Goal: Register for event/course

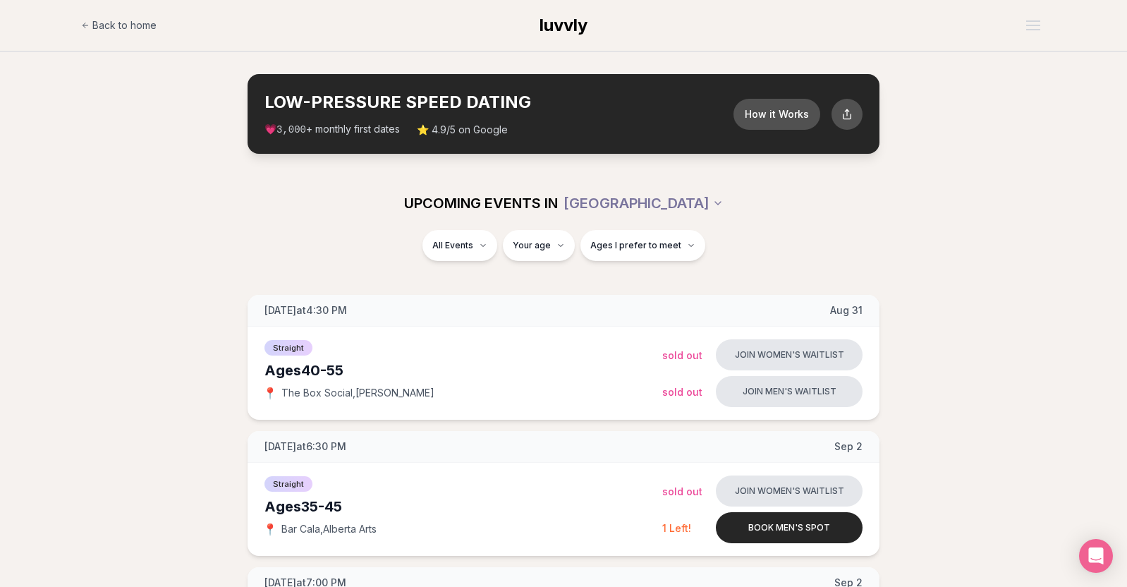
click at [477, 277] on div "All Events Your age Ages I prefer to meet" at bounding box center [563, 254] width 1127 height 48
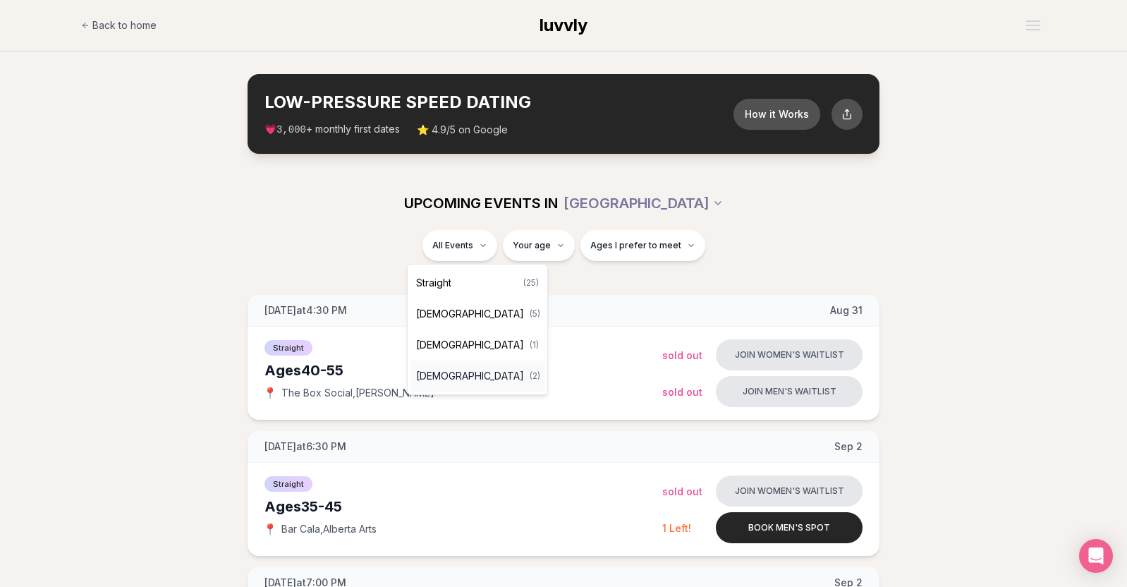
click at [451, 379] on span "[DEMOGRAPHIC_DATA]" at bounding box center [470, 376] width 108 height 14
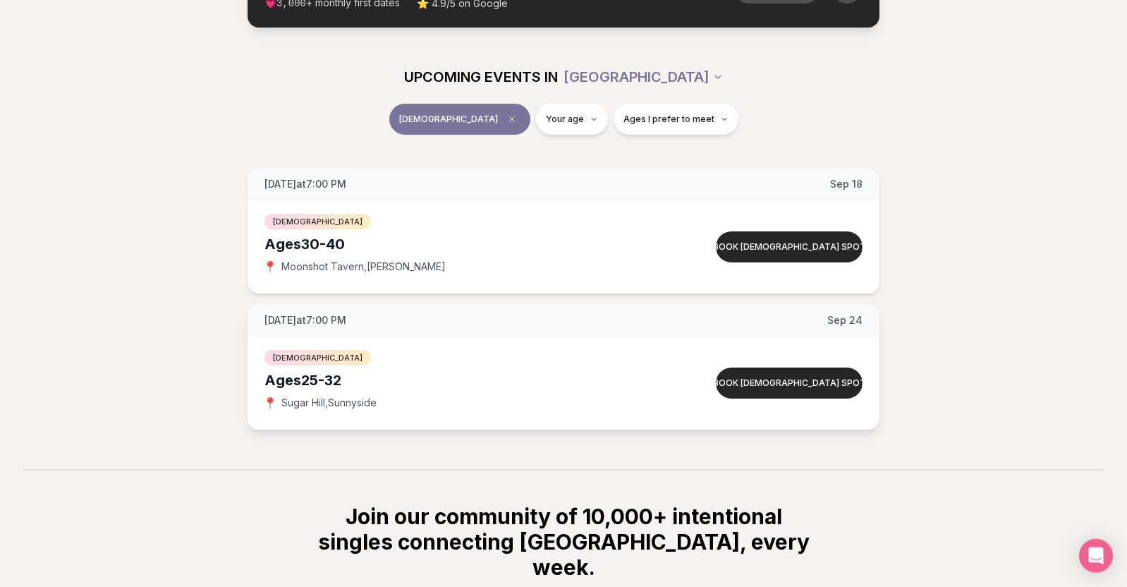
scroll to position [144, 0]
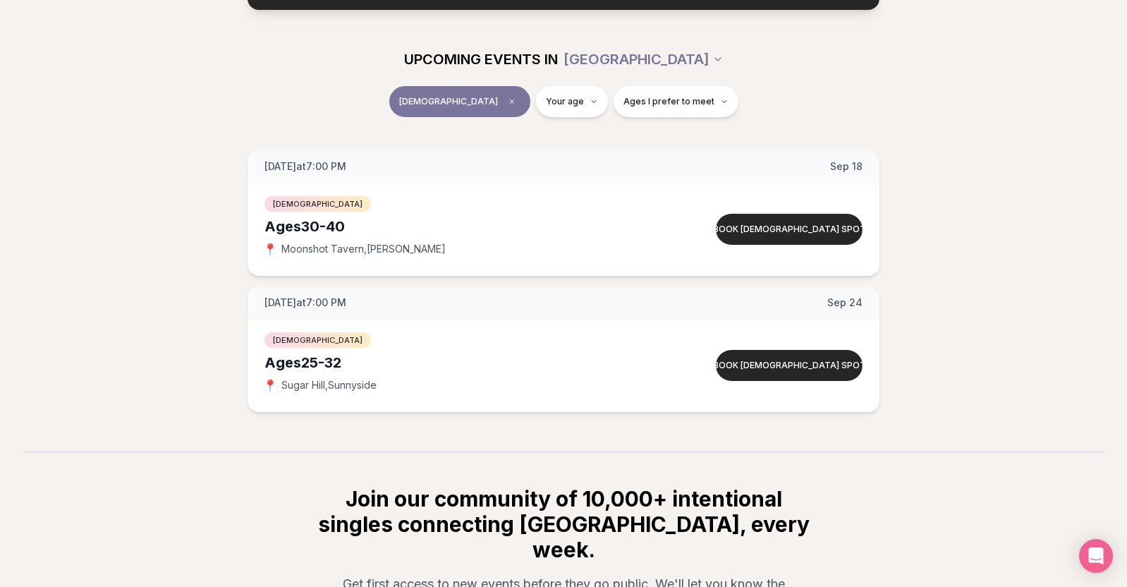
click at [885, 480] on section "Join our community of 10,000+ intentional singles connecting [GEOGRAPHIC_DATA],…" at bounding box center [563, 580] width 1127 height 259
click at [503, 97] on span "Clear event type filter" at bounding box center [511, 101] width 17 height 17
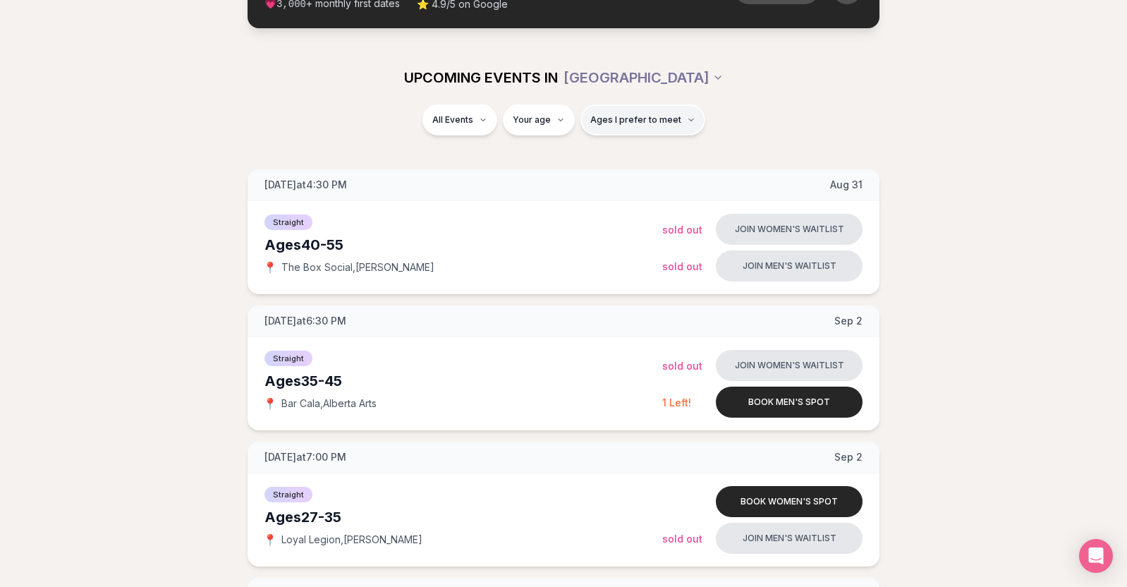
click at [675, 131] on button "Ages I prefer to meet" at bounding box center [642, 119] width 125 height 31
type input "**"
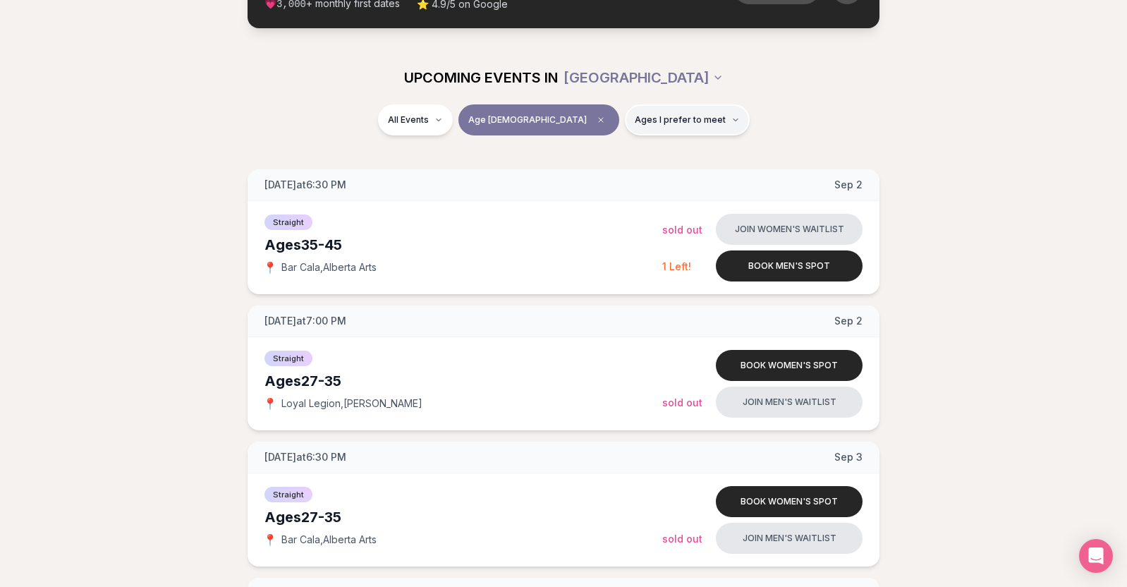
click at [672, 118] on span "Ages I prefer to meet" at bounding box center [680, 119] width 91 height 11
click at [637, 193] on span "Older than me" at bounding box center [633, 194] width 66 height 14
click at [592, 193] on button "Older than me" at bounding box center [585, 193] width 11 height 11
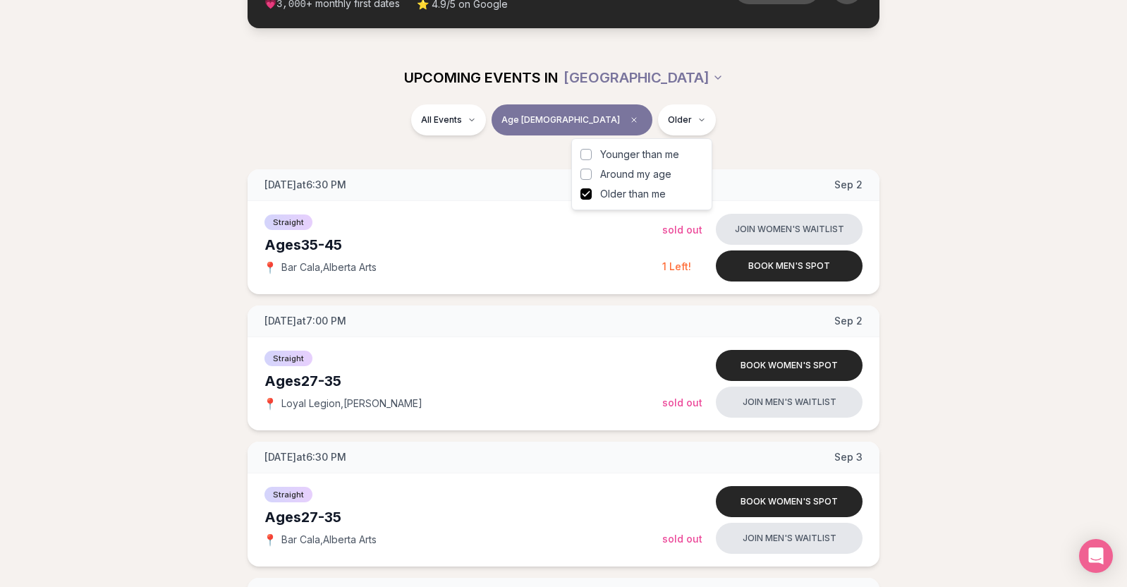
click at [737, 116] on div "All Events Age [DEMOGRAPHIC_DATA] Older" at bounding box center [563, 122] width 790 height 37
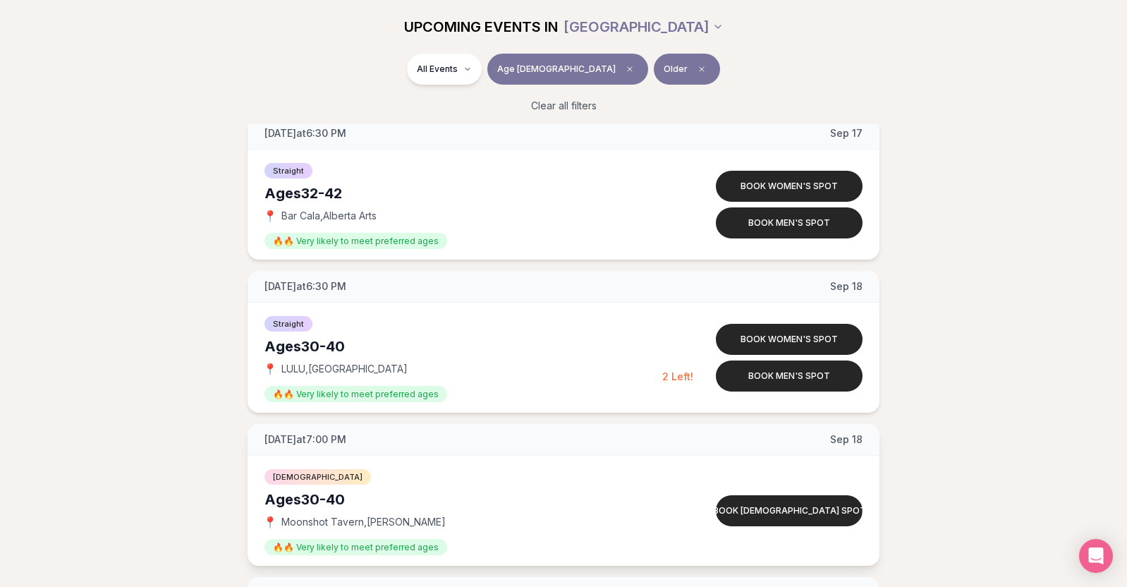
scroll to position [2714, 0]
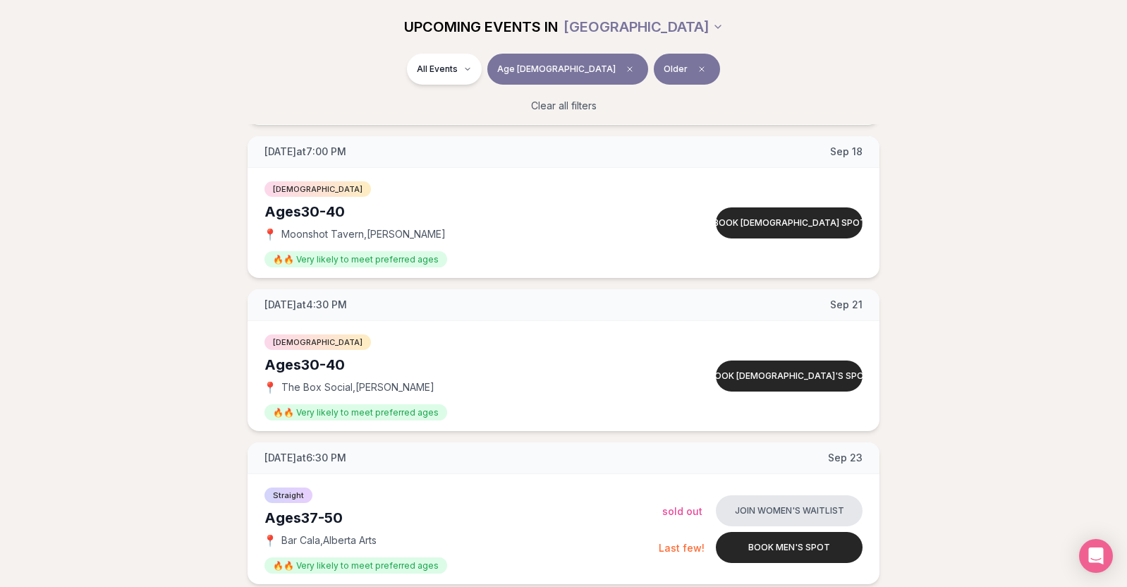
click at [579, 101] on button "Clear all filters" at bounding box center [563, 105] width 82 height 31
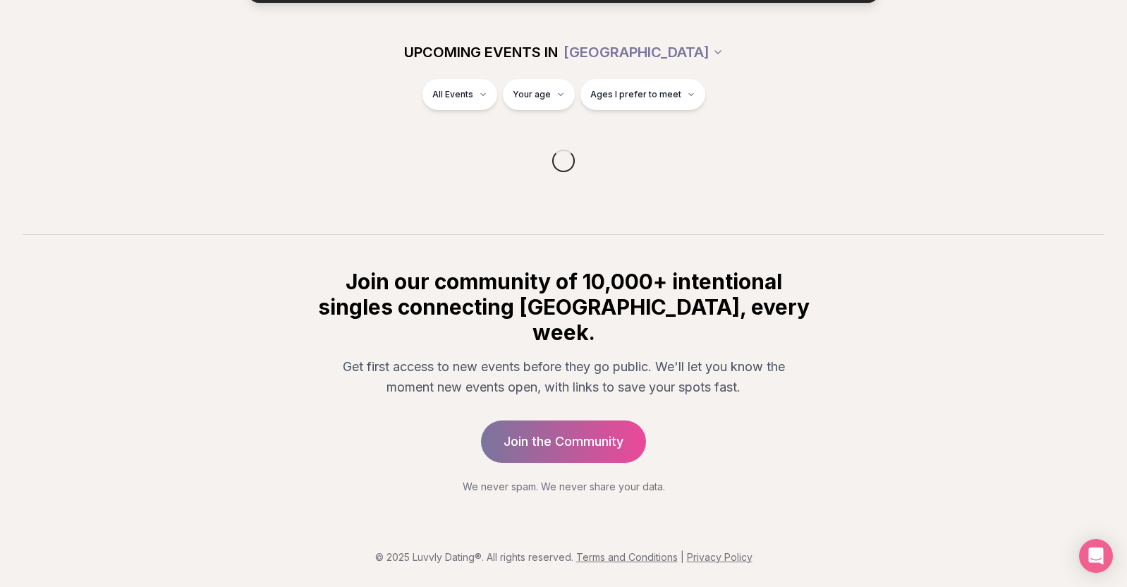
scroll to position [125, 0]
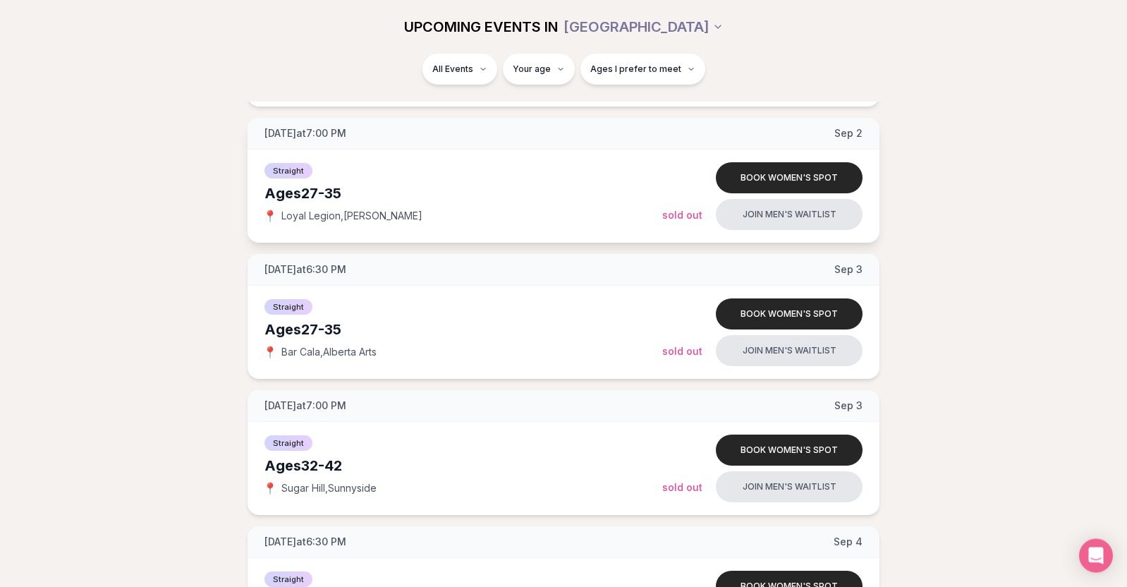
scroll to position [485, 0]
